Goal: Task Accomplishment & Management: Manage account settings

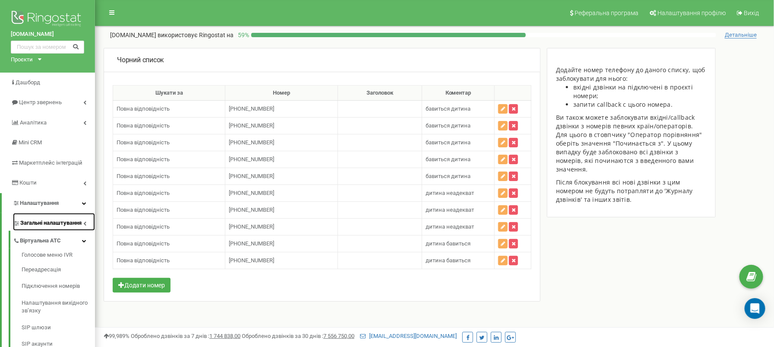
click at [82, 224] on span "Загальні налаштування" at bounding box center [50, 223] width 61 height 8
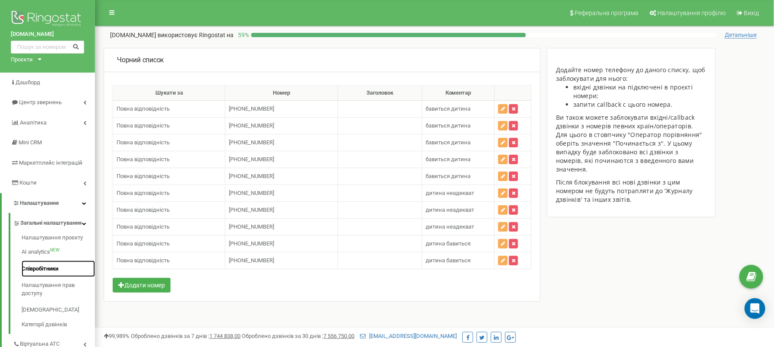
click at [36, 276] on link "Співробітники" at bounding box center [58, 268] width 73 height 17
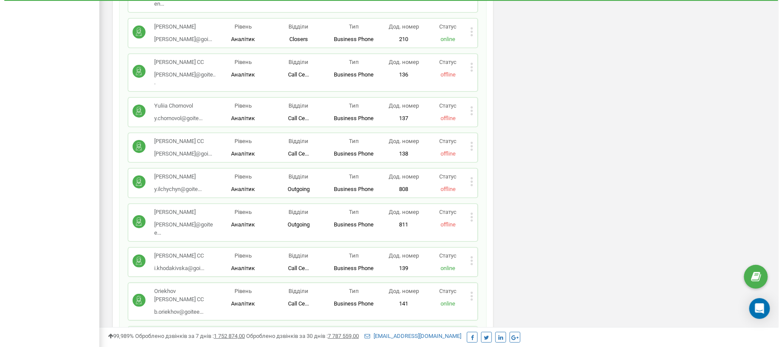
scroll to position [2174, 0]
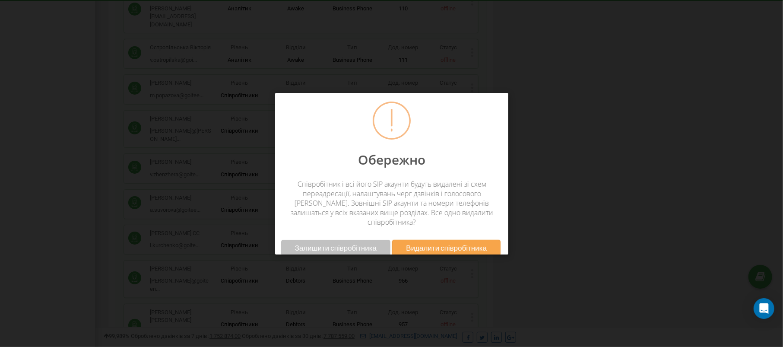
click at [430, 243] on span "Видалити співробітника" at bounding box center [446, 247] width 81 height 9
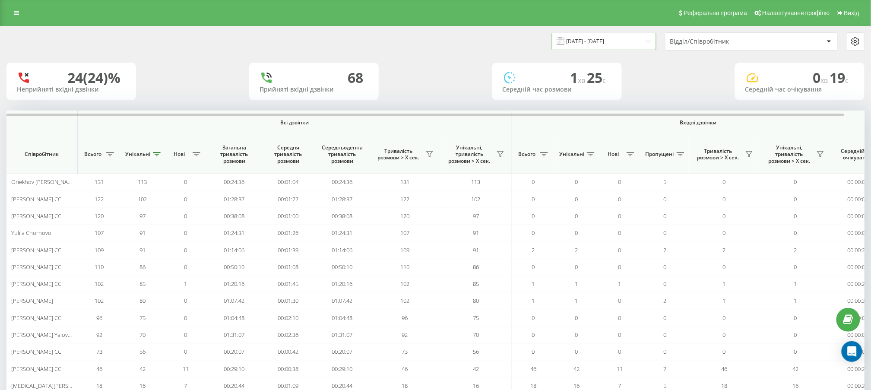
click at [579, 41] on input "[DATE] - [DATE]" at bounding box center [604, 41] width 104 height 17
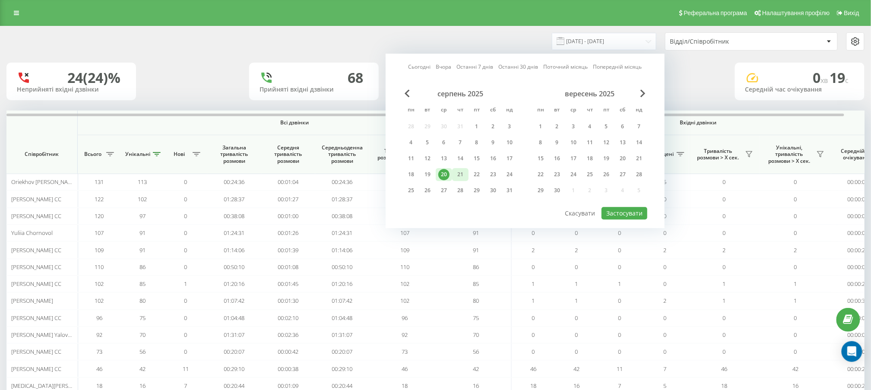
click at [460, 172] on div "21" at bounding box center [460, 174] width 11 height 11
click at [610, 210] on button "Застосувати" at bounding box center [624, 213] width 46 height 13
type input "[DATE] - [DATE]"
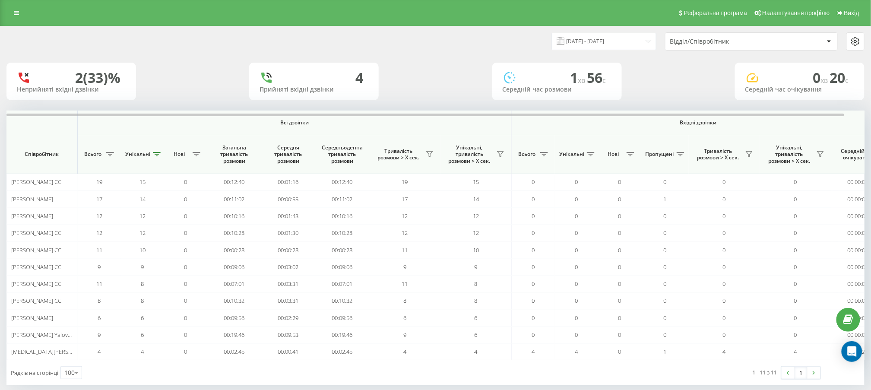
click at [688, 39] on div "Відділ/Співробітник" at bounding box center [721, 41] width 103 height 7
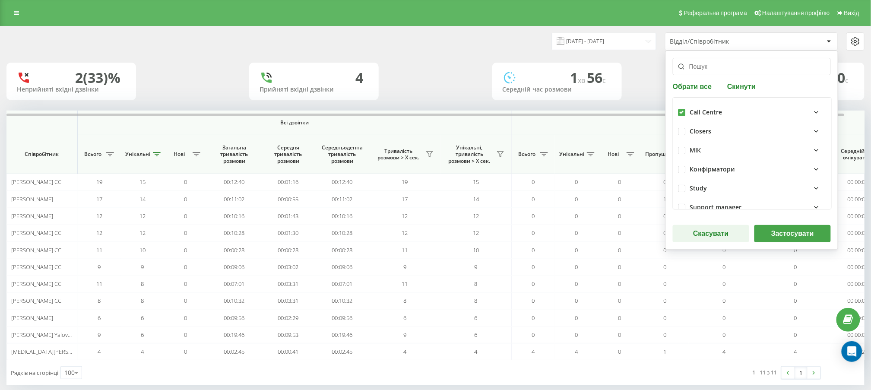
click at [773, 240] on button "Застосувати" at bounding box center [792, 233] width 76 height 17
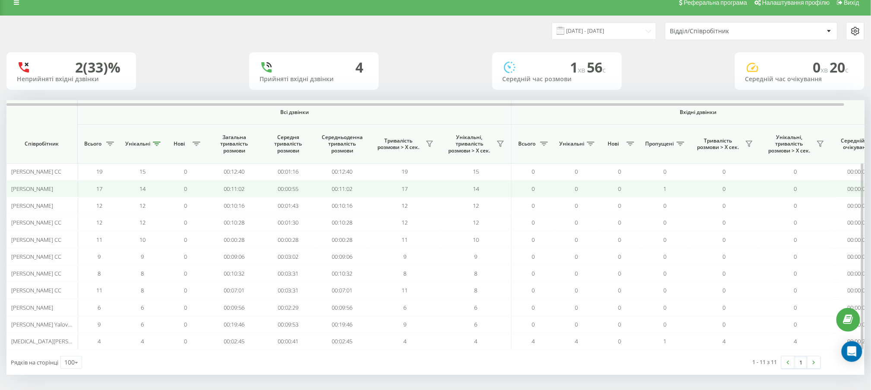
scroll to position [12, 0]
